Goal: Book appointment/travel/reservation

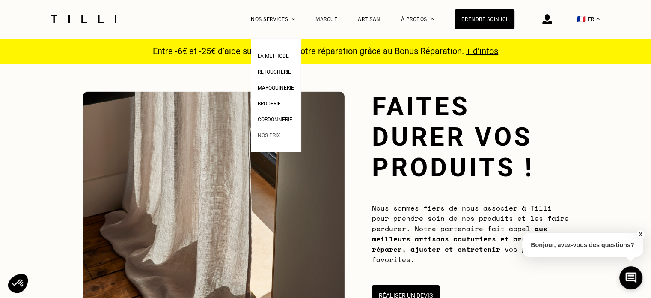
click at [281, 137] on span "Nos prix" at bounding box center [269, 135] width 23 height 6
select select "FR"
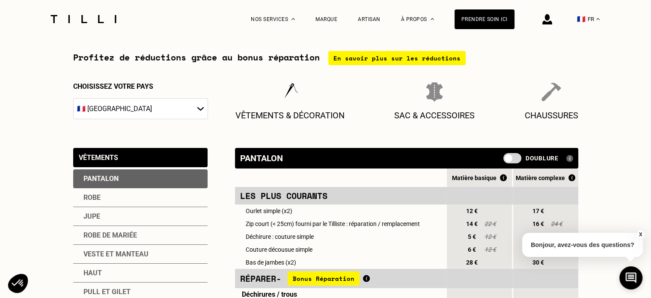
scroll to position [86, 0]
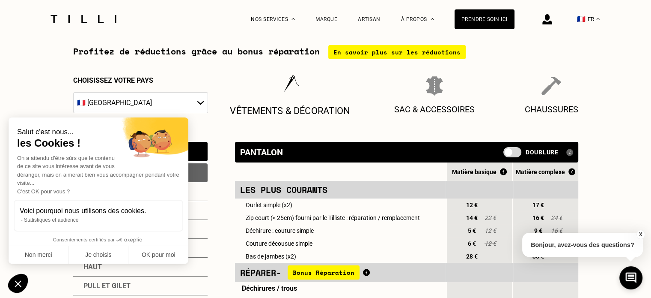
click at [296, 80] on img at bounding box center [290, 85] width 22 height 21
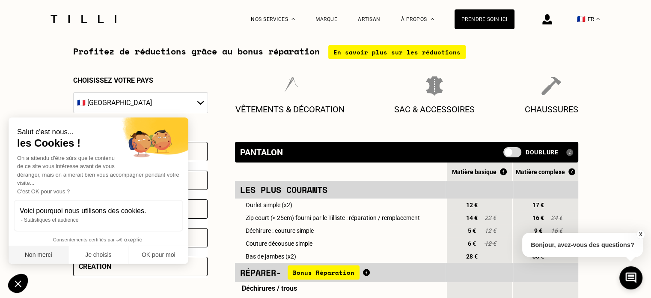
click at [51, 252] on button "Non merci" at bounding box center [39, 255] width 60 height 18
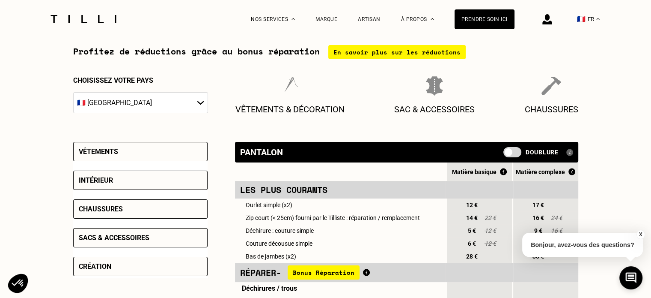
click at [127, 187] on div "Intérieur" at bounding box center [140, 179] width 134 height 19
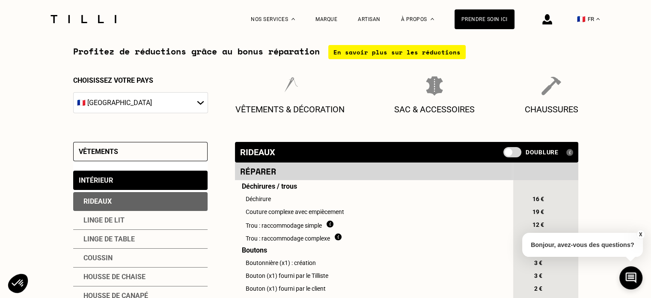
click at [120, 205] on div "Rideaux" at bounding box center [140, 201] width 134 height 19
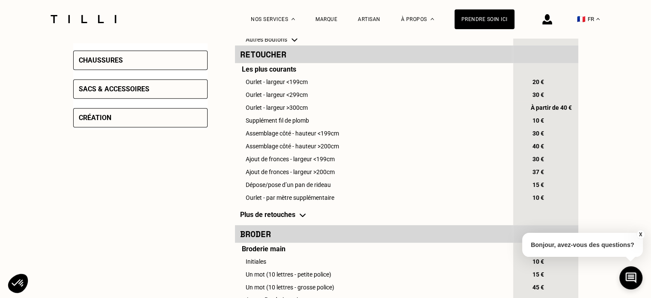
scroll to position [347, 0]
click at [299, 219] on td "Plus de retouches" at bounding box center [373, 213] width 277 height 21
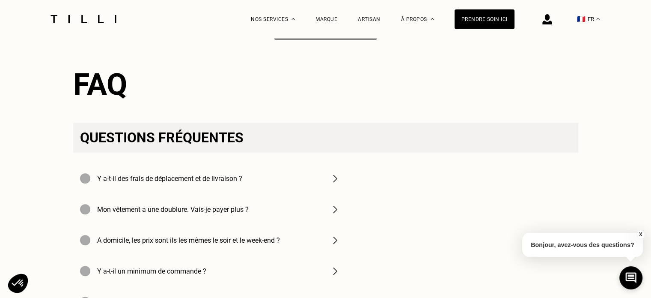
scroll to position [797, 0]
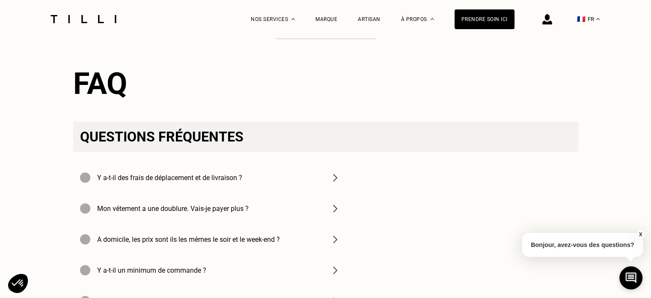
click at [327, 191] on div "Y a-t-il des frais de déplacement et de livraison ?" at bounding box center [210, 177] width 274 height 31
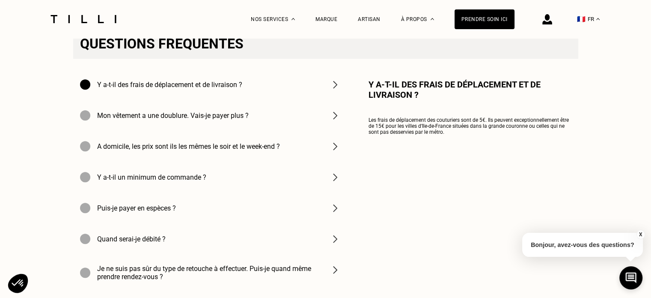
scroll to position [893, 0]
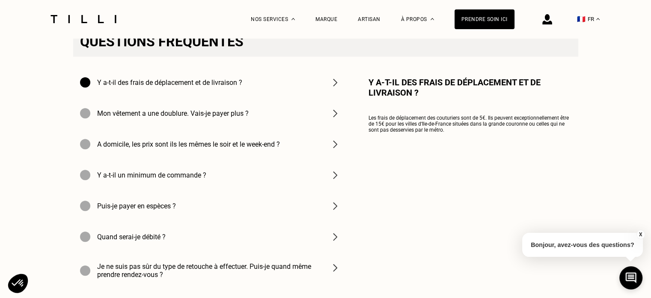
click at [306, 157] on div "A domicile, les prix sont ils les mêmes le soir et le week-end ?" at bounding box center [210, 143] width 274 height 31
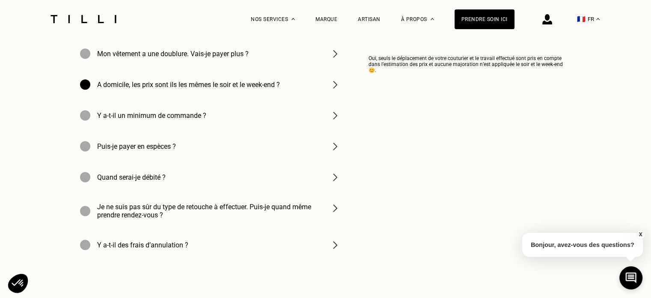
scroll to position [955, 0]
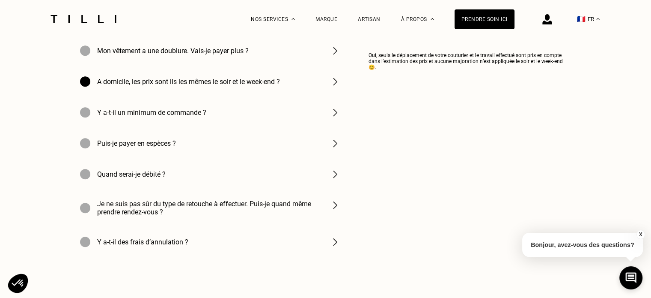
click at [302, 216] on h4 "Je ne suis pas sûr du type de retouche à effectuer. Puis-je quand même prendre …" at bounding box center [208, 208] width 223 height 16
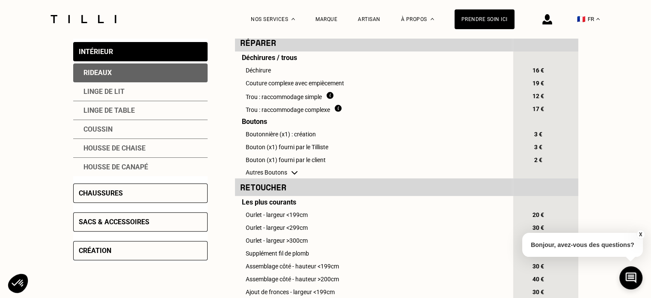
scroll to position [209, 0]
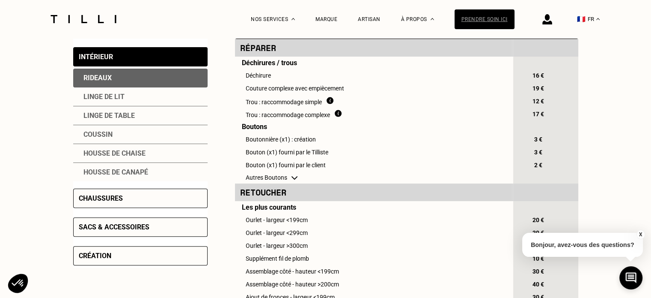
click at [493, 15] on div "Prendre soin ici" at bounding box center [485, 19] width 60 height 20
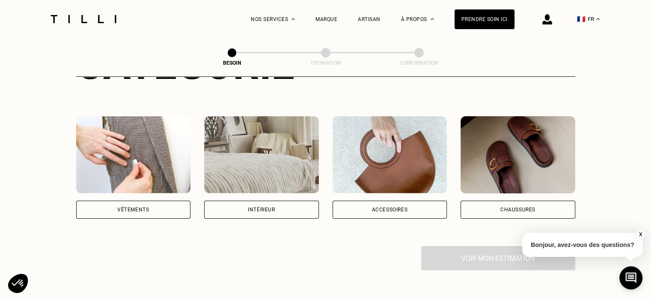
scroll to position [145, 0]
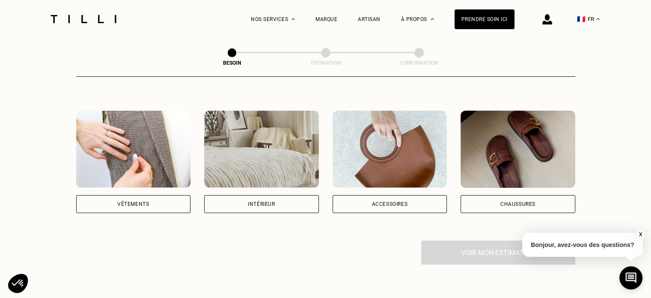
click at [277, 195] on div "Intérieur" at bounding box center [261, 204] width 115 height 18
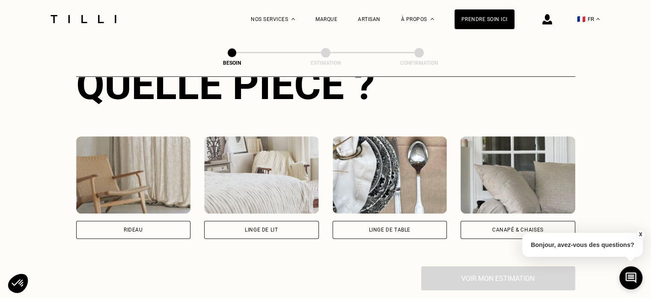
scroll to position [360, 0]
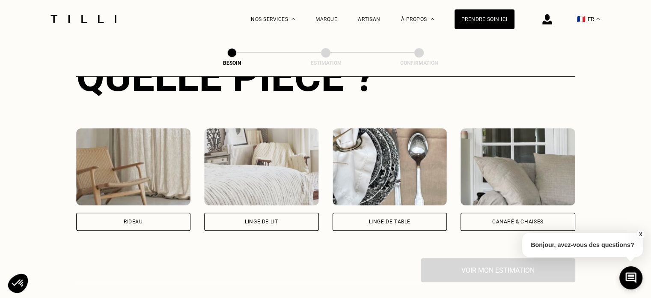
click at [143, 212] on div "Rideau" at bounding box center [133, 221] width 115 height 18
select select "FR"
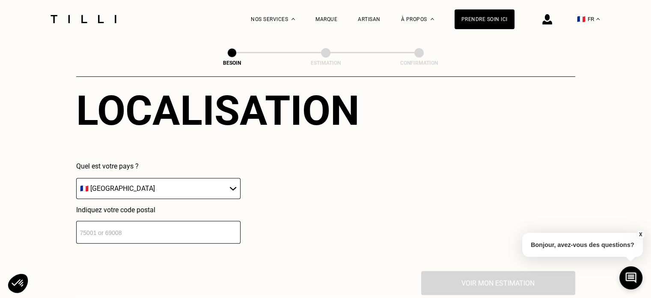
scroll to position [558, 0]
click at [166, 237] on div "Localisation Quel est votre pays ? 🇩🇪 [GEOGRAPHIC_DATA] 🇦🇹 [GEOGRAPHIC_DATA] 🇧🇪…" at bounding box center [325, 165] width 499 height 212
click at [162, 222] on input "number" at bounding box center [158, 232] width 164 height 23
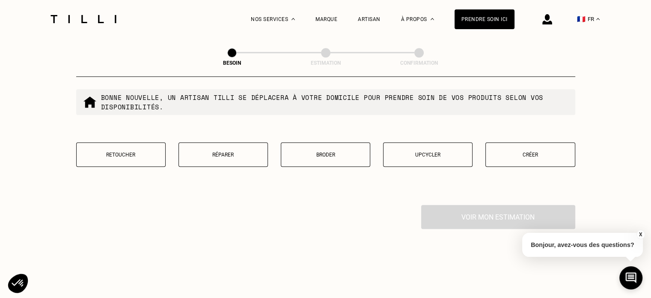
scroll to position [843, 0]
type input "37540"
click at [147, 162] on div "Retoucher Réparer Broder Upcycler Créer" at bounding box center [325, 159] width 499 height 35
click at [146, 151] on p "Retoucher" at bounding box center [121, 154] width 80 height 6
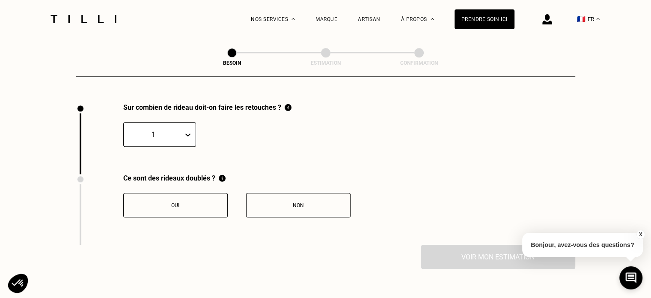
scroll to position [946, 0]
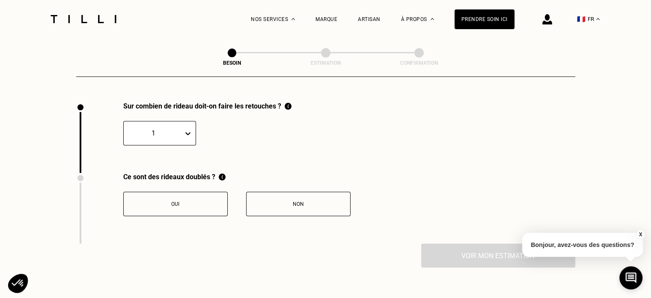
click at [188, 131] on icon at bounding box center [188, 133] width 9 height 9
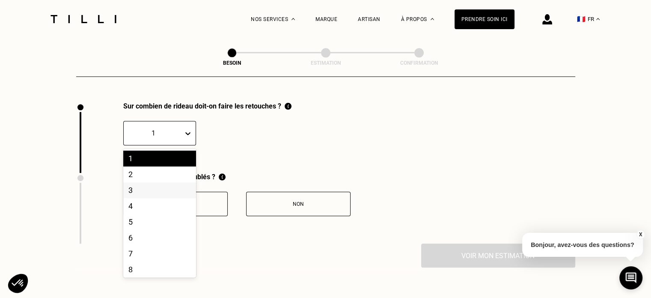
click at [159, 185] on div "3" at bounding box center [159, 190] width 73 height 16
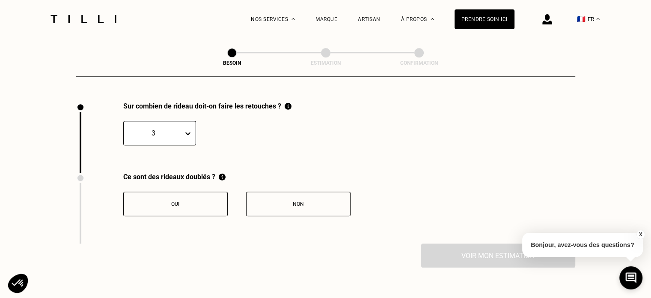
click at [179, 202] on button "Oui" at bounding box center [175, 203] width 105 height 24
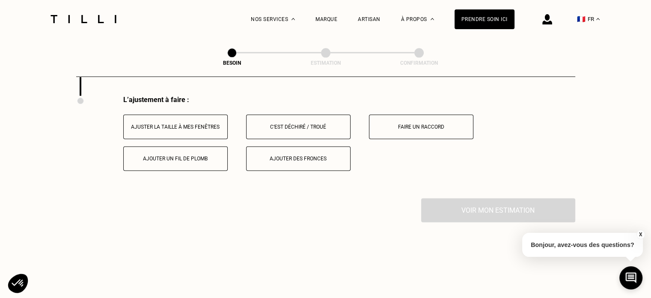
scroll to position [1094, 0]
click at [199, 124] on button "Ajuster la taille à mes fenêtres" at bounding box center [175, 126] width 105 height 24
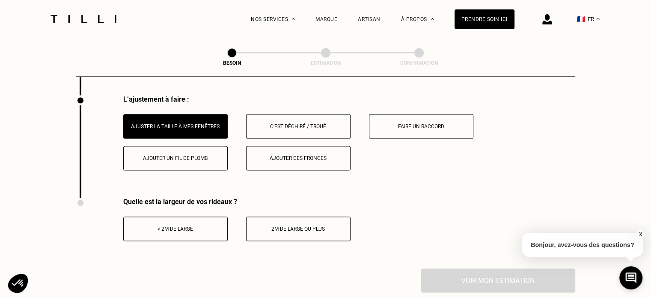
click at [265, 226] on div "2m de large ou plus" at bounding box center [298, 229] width 95 height 6
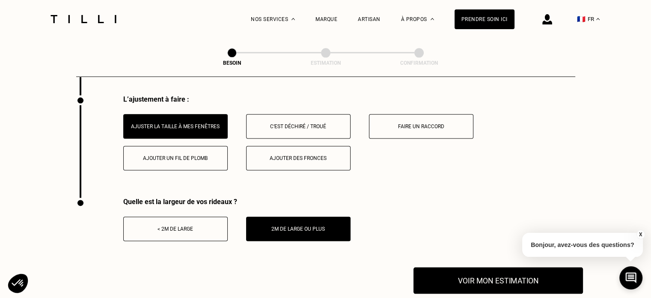
click at [475, 278] on button "Voir mon estimation" at bounding box center [499, 280] width 170 height 27
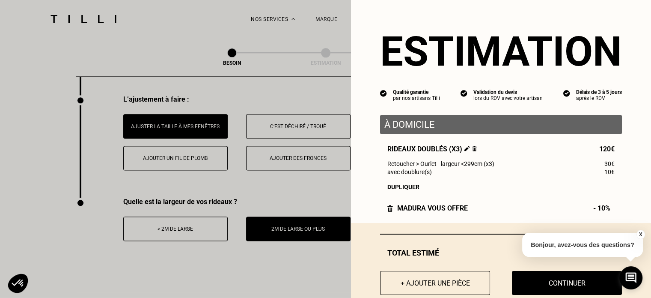
scroll to position [22, 0]
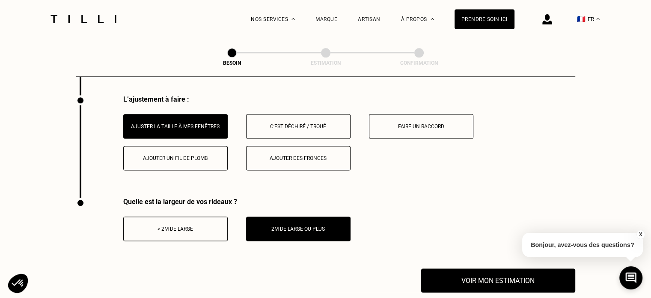
click at [638, 234] on button "X" at bounding box center [640, 234] width 9 height 9
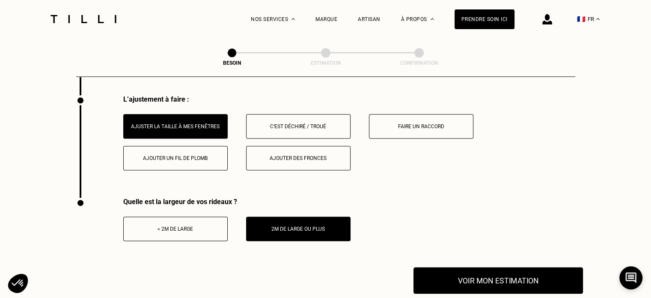
click at [488, 274] on button "Voir mon estimation" at bounding box center [499, 280] width 170 height 27
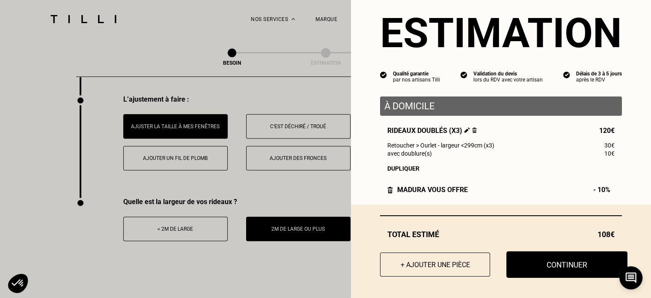
click at [553, 269] on button "Continuer" at bounding box center [567, 264] width 121 height 27
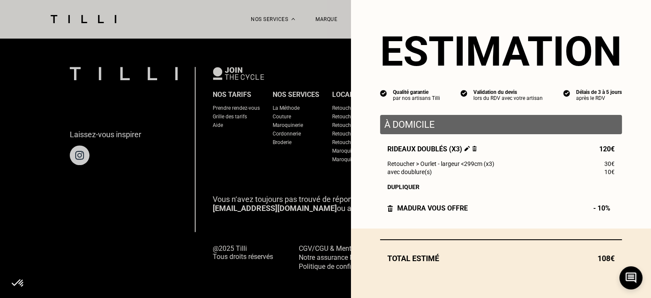
scroll to position [0, 0]
select select "FR"
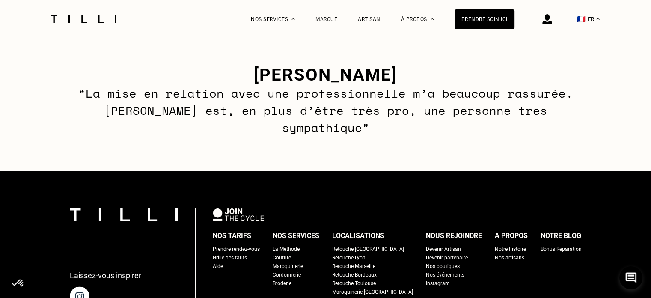
scroll to position [1273, 0]
